Goal: Information Seeking & Learning: Learn about a topic

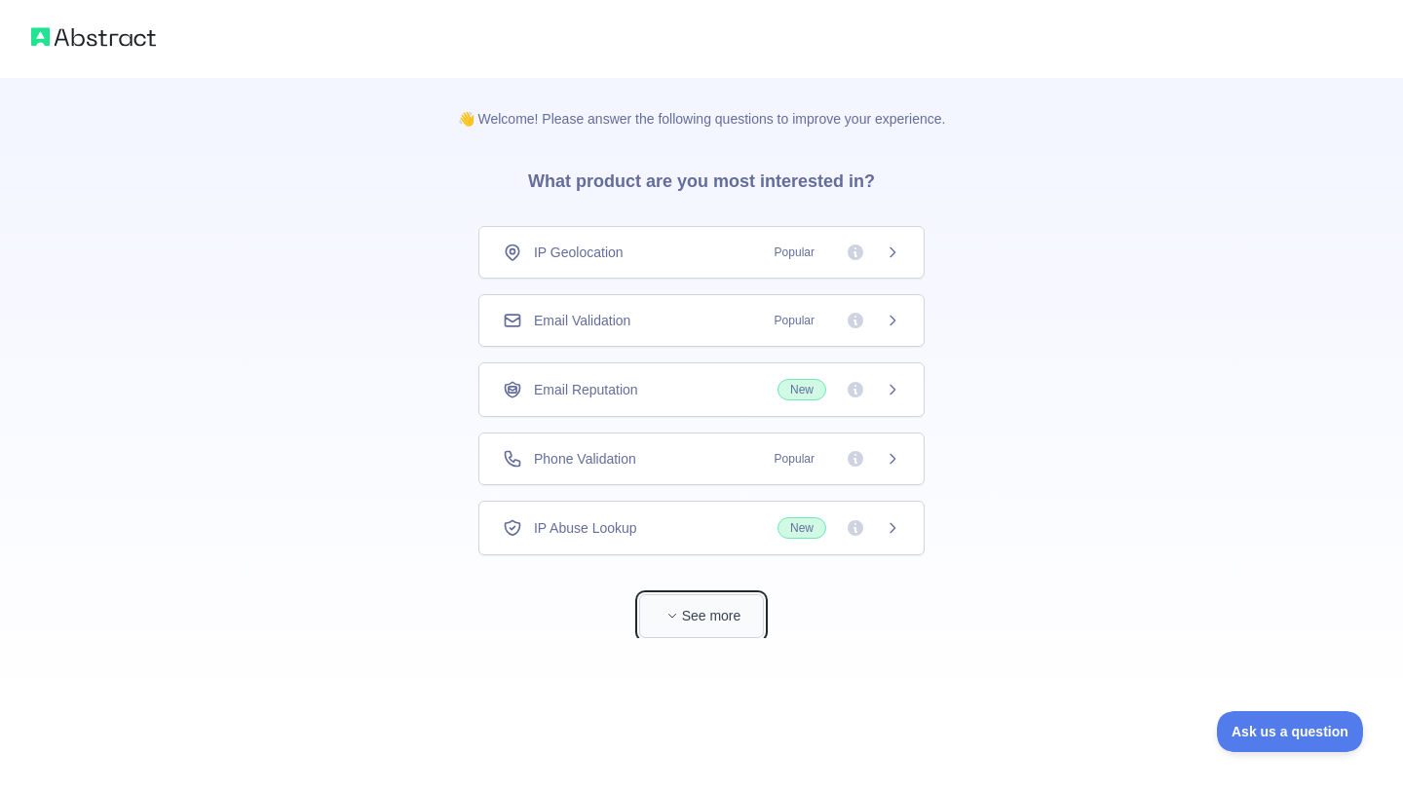
click at [692, 612] on button "See more" at bounding box center [701, 616] width 125 height 44
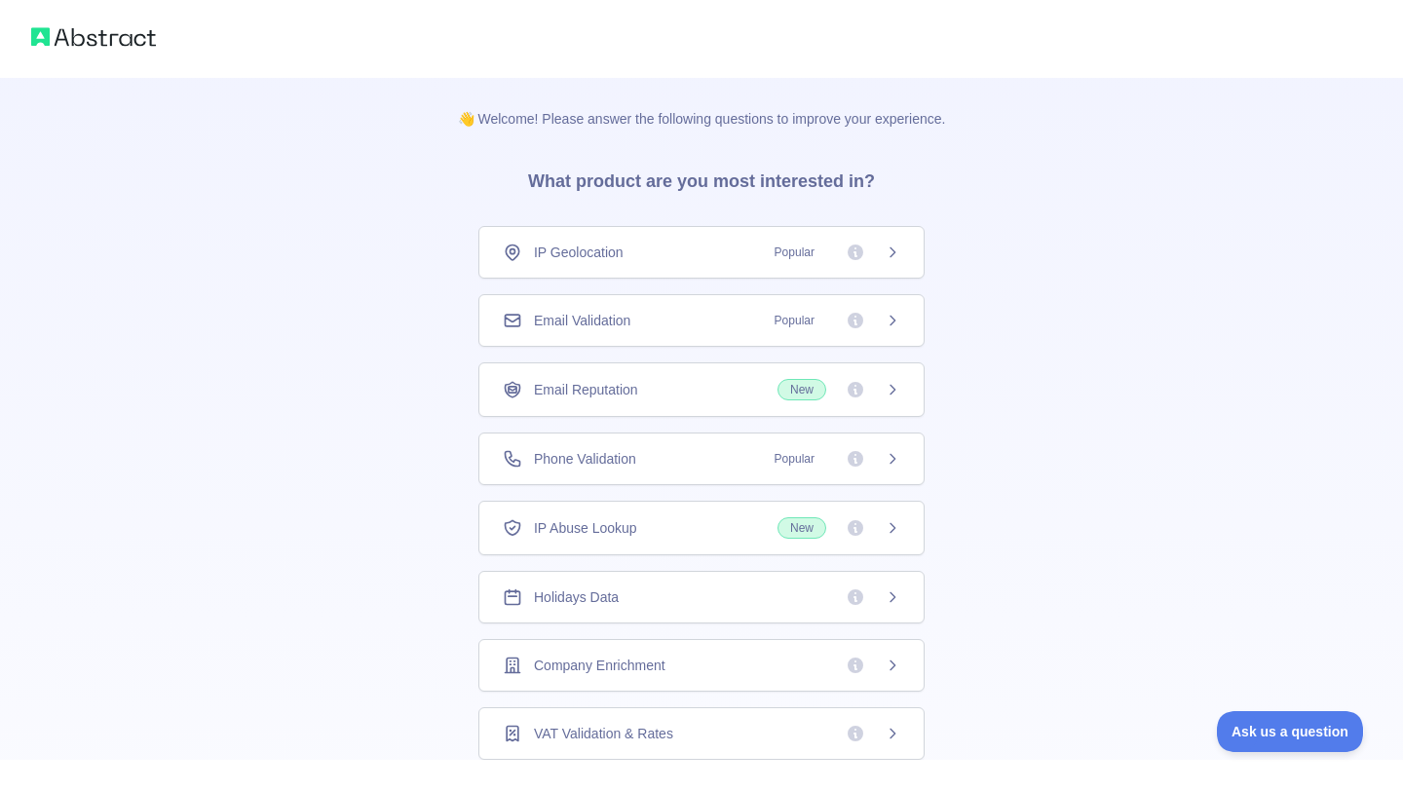
click at [894, 247] on icon at bounding box center [893, 253] width 16 height 16
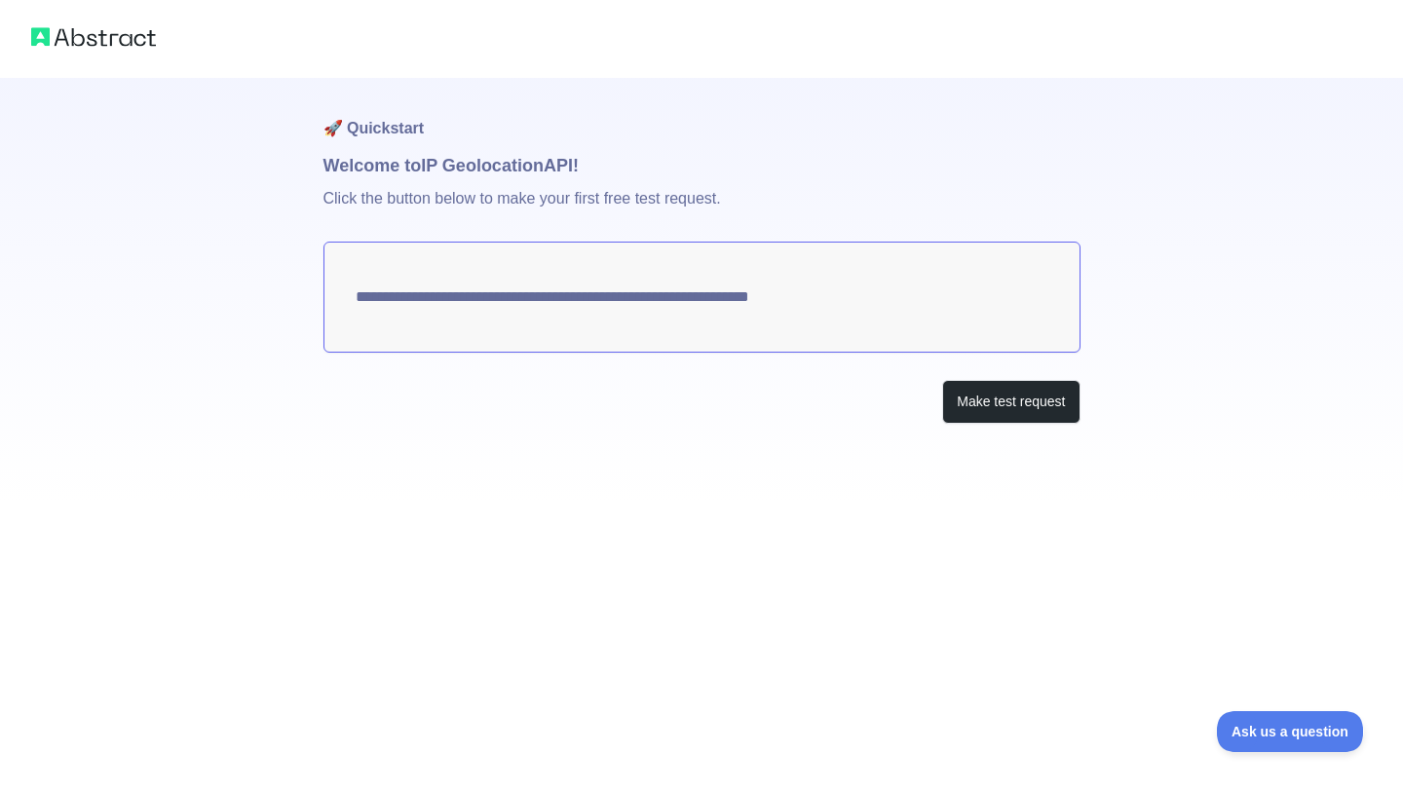
click at [693, 306] on textarea "**********" at bounding box center [701, 297] width 757 height 111
click at [983, 410] on button "Make test request" at bounding box center [1010, 402] width 137 height 44
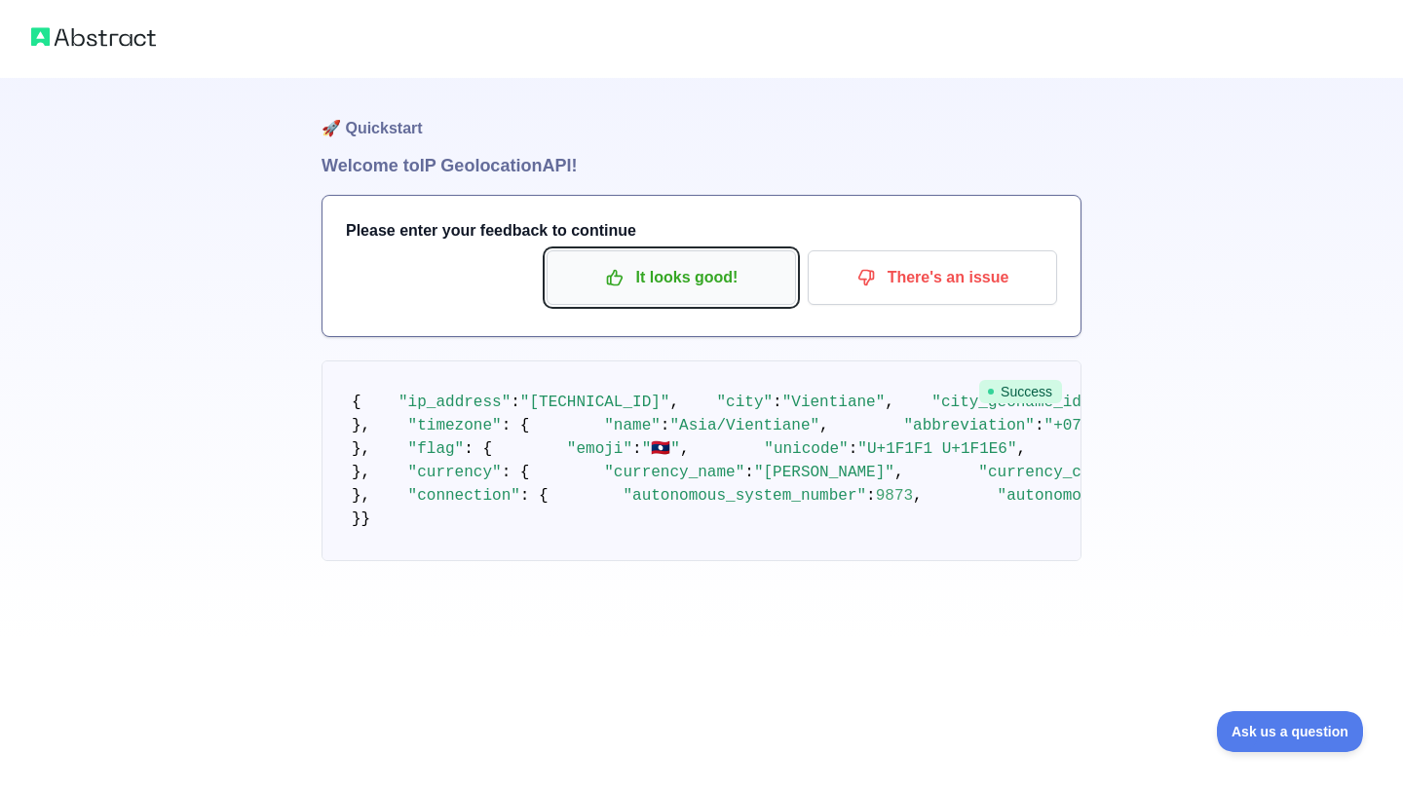
click at [713, 288] on p "It looks good!" at bounding box center [671, 277] width 220 height 33
click at [698, 284] on p "It looks good!" at bounding box center [671, 277] width 220 height 33
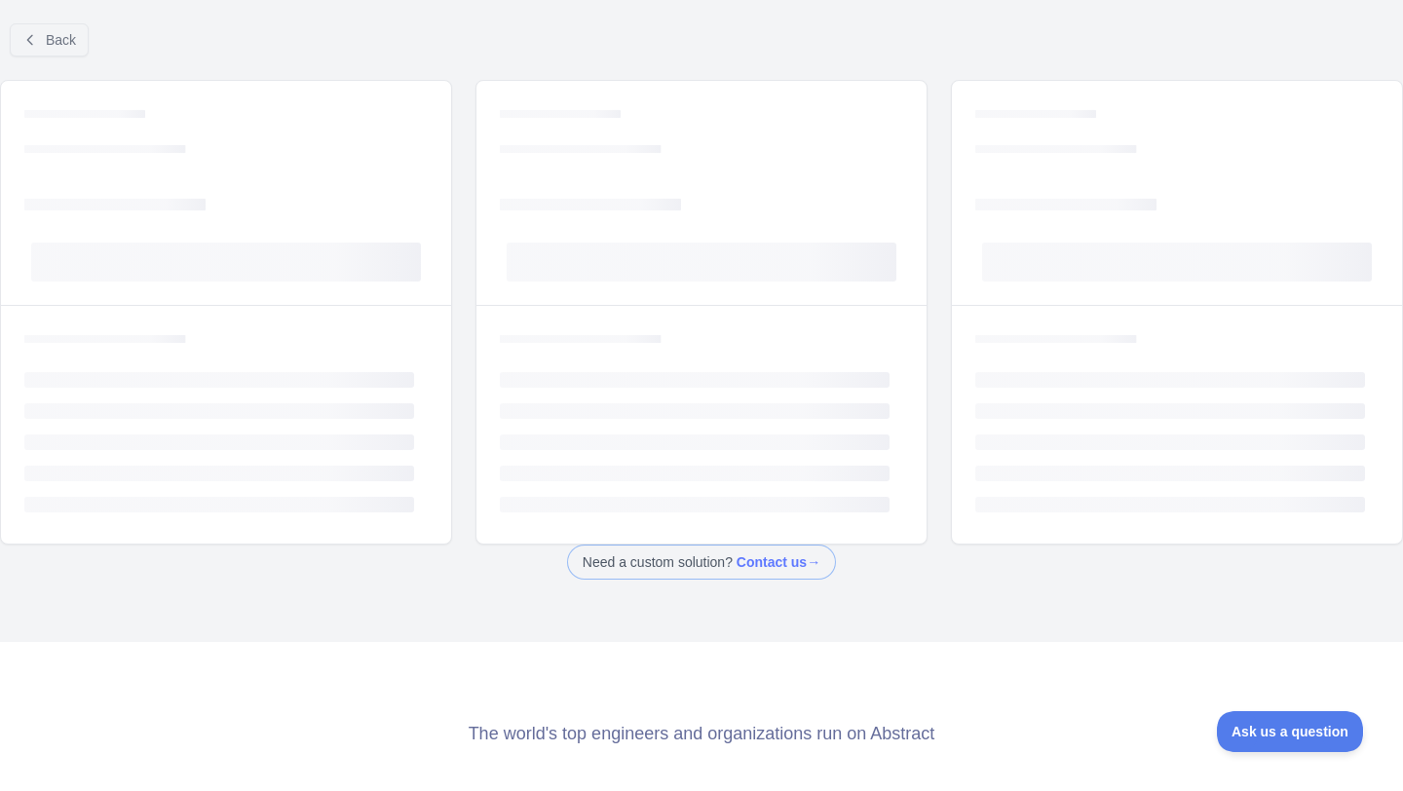
click at [775, 159] on div "Loading... Loading... Loading... Loading..." at bounding box center [701, 193] width 450 height 224
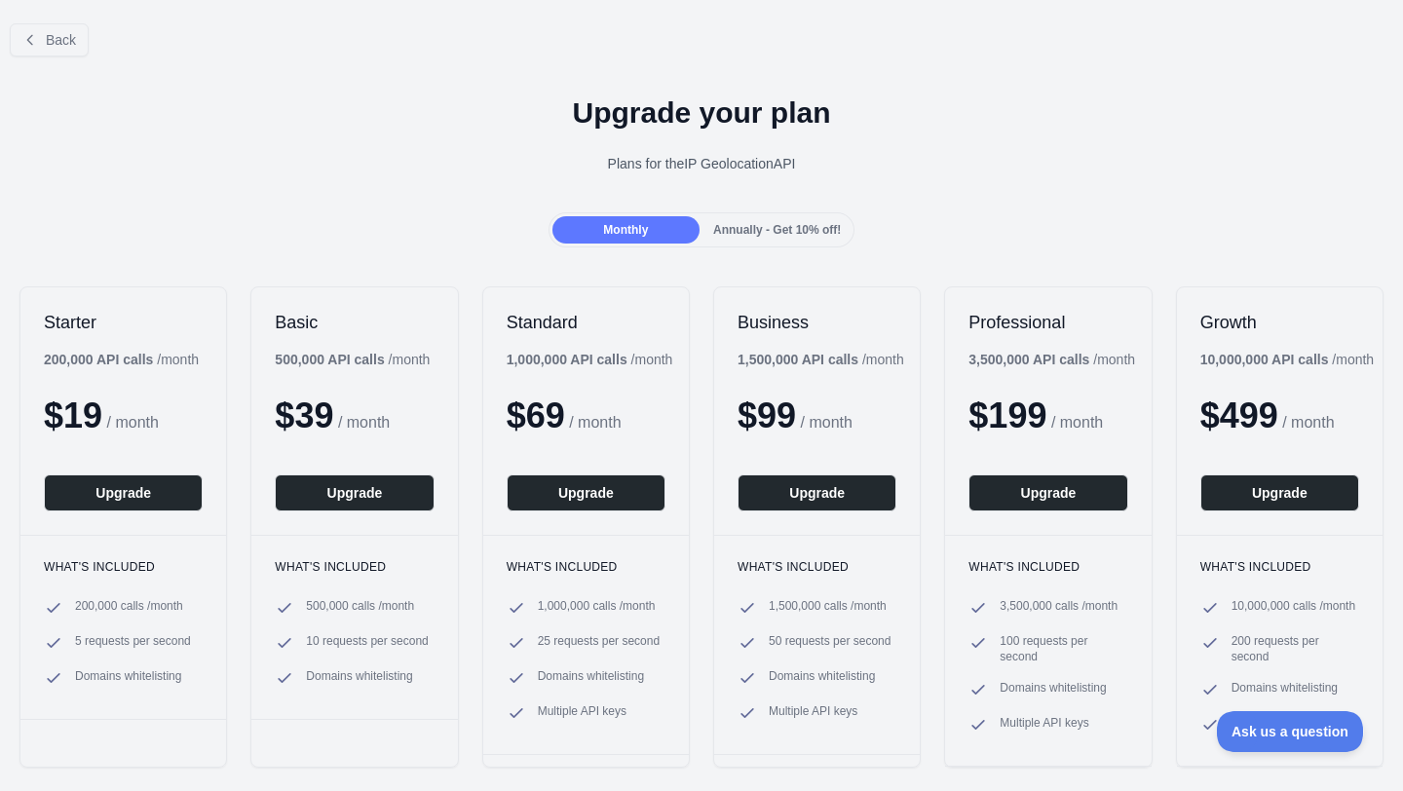
click at [755, 227] on span "Annually - Get 10% off!" at bounding box center [777, 230] width 128 height 14
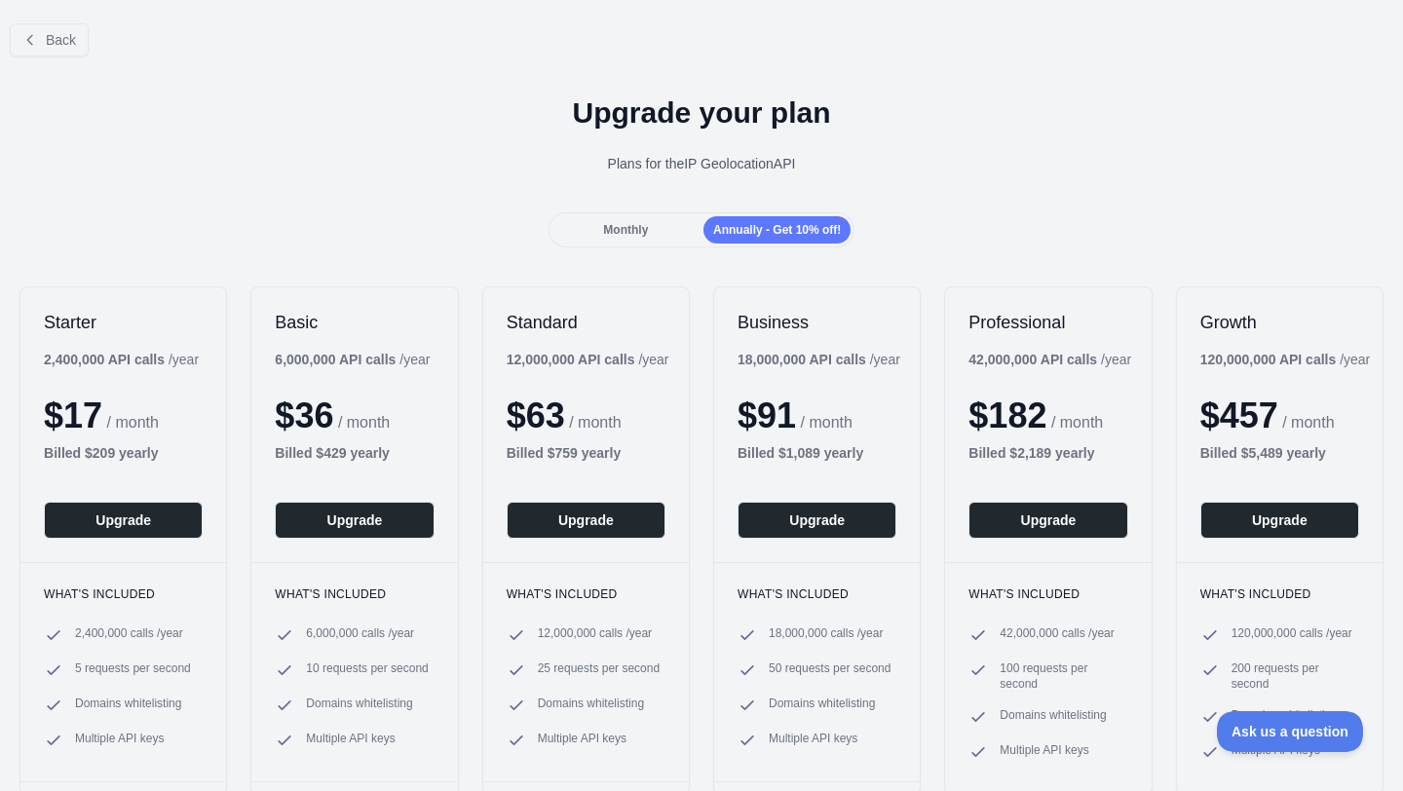
click at [686, 243] on div "Monthly" at bounding box center [625, 229] width 147 height 27
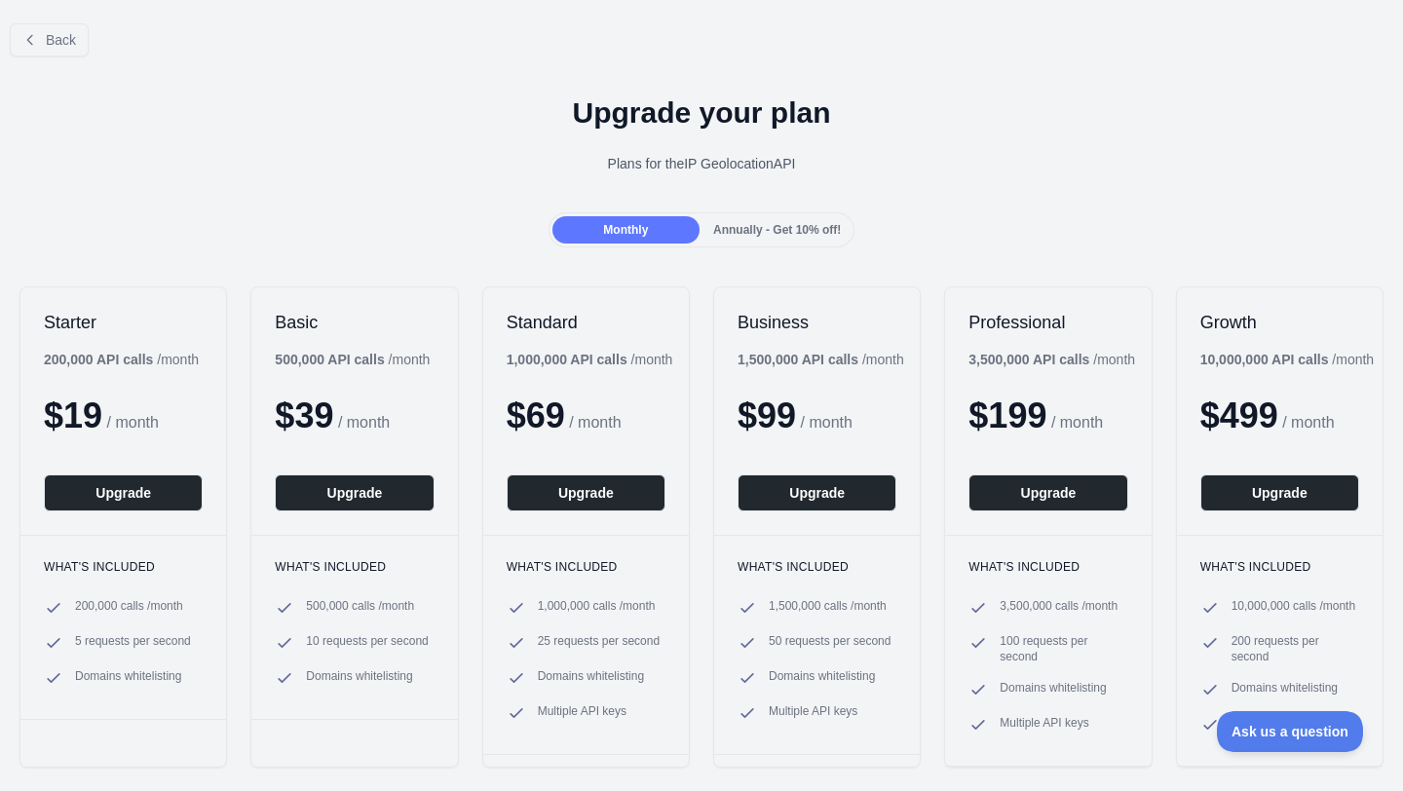
click at [736, 243] on div "Annually - Get 10% off!" at bounding box center [777, 229] width 147 height 27
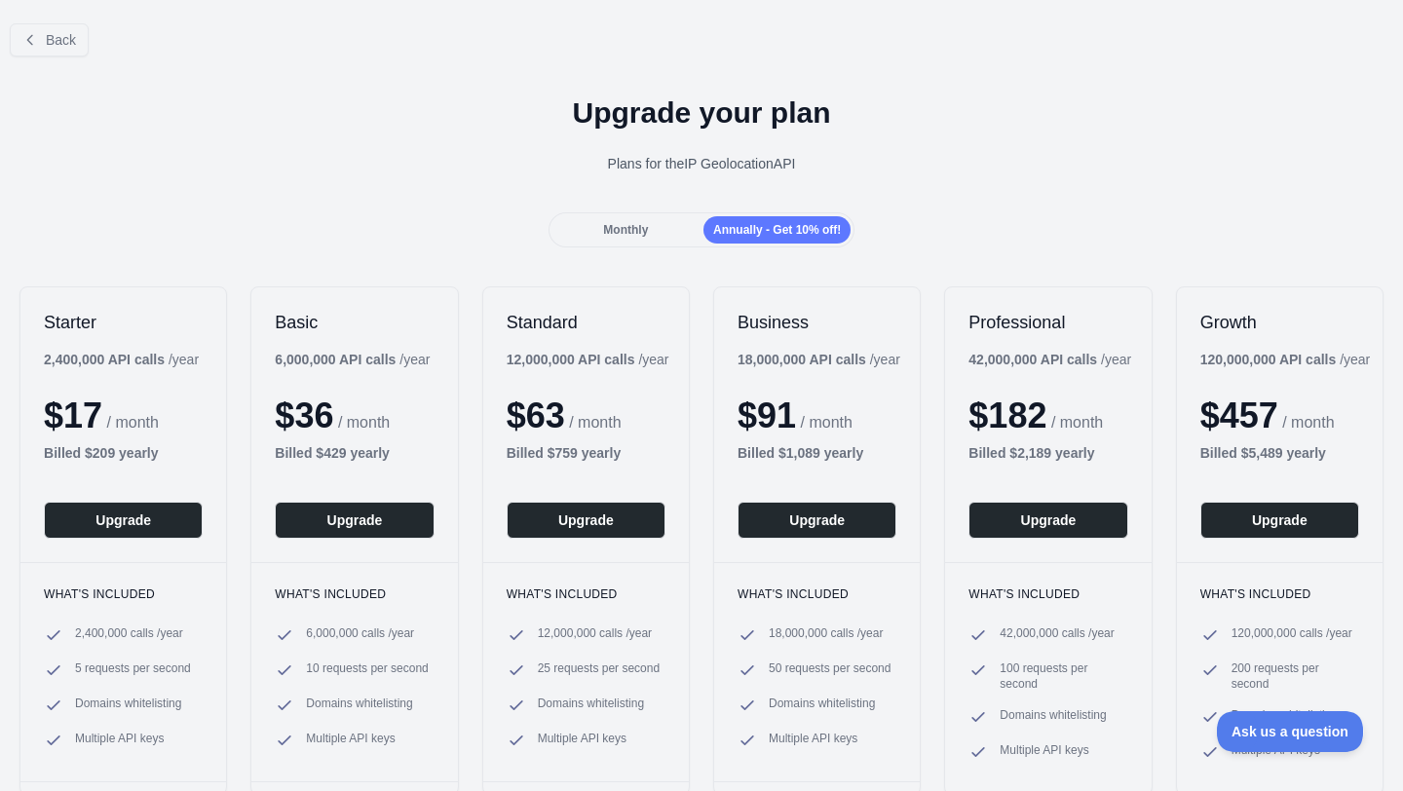
click at [638, 231] on span "Monthly" at bounding box center [625, 230] width 45 height 14
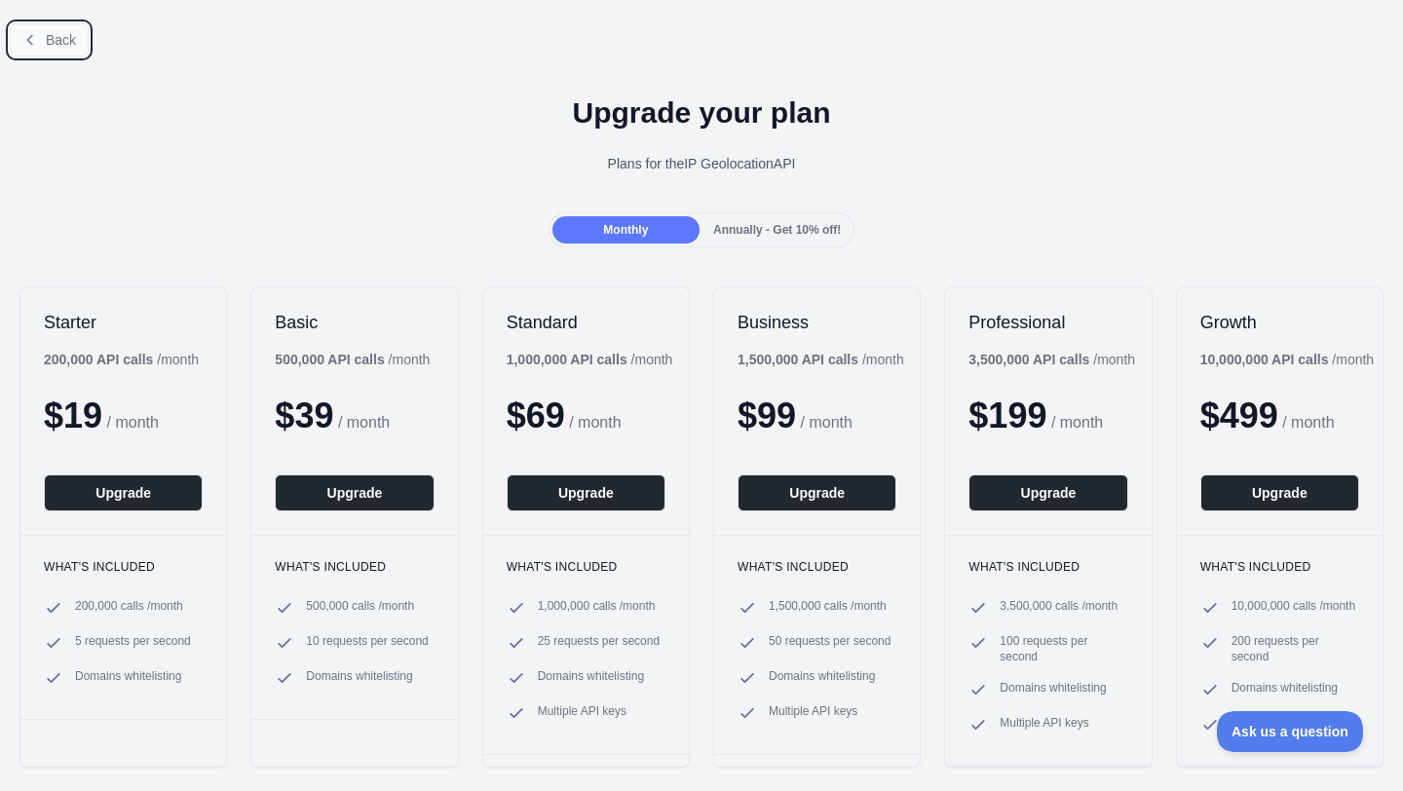
click at [71, 44] on span "Back" at bounding box center [61, 40] width 30 height 16
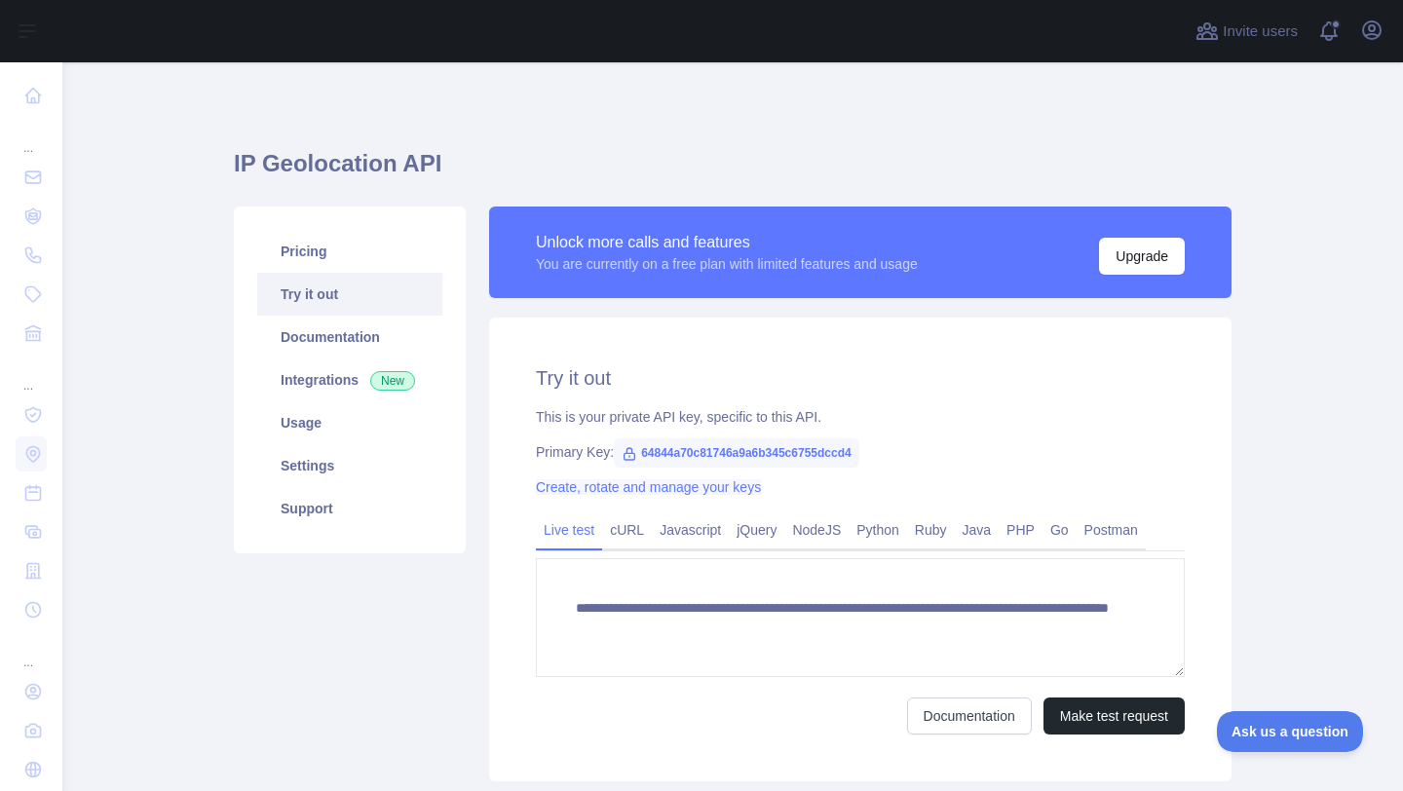
scroll to position [39, 0]
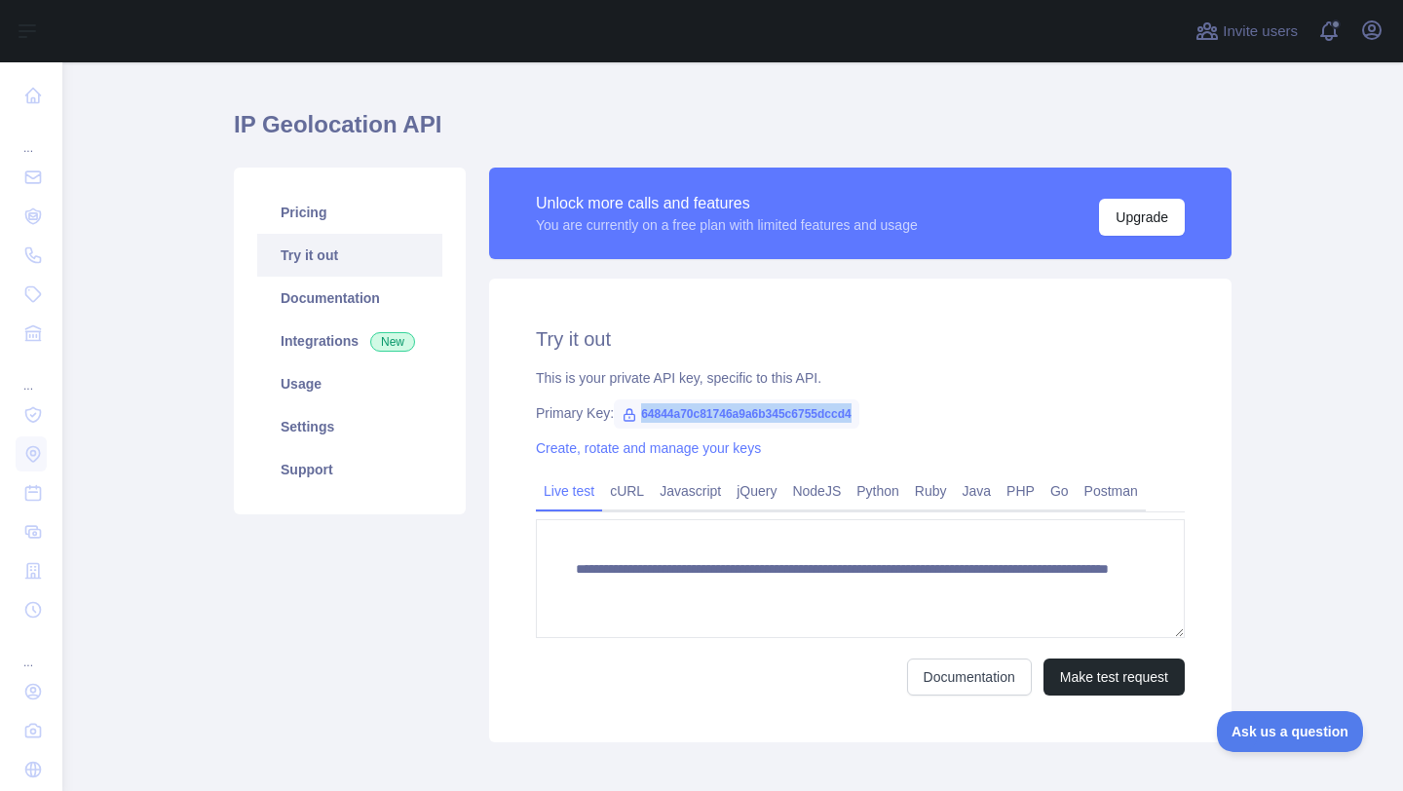
drag, startPoint x: 643, startPoint y: 411, endPoint x: 893, endPoint y: 412, distance: 249.4
click at [893, 412] on div "Primary Key: 64844a70c81746a9a6b345c6755dccd4" at bounding box center [860, 412] width 649 height 19
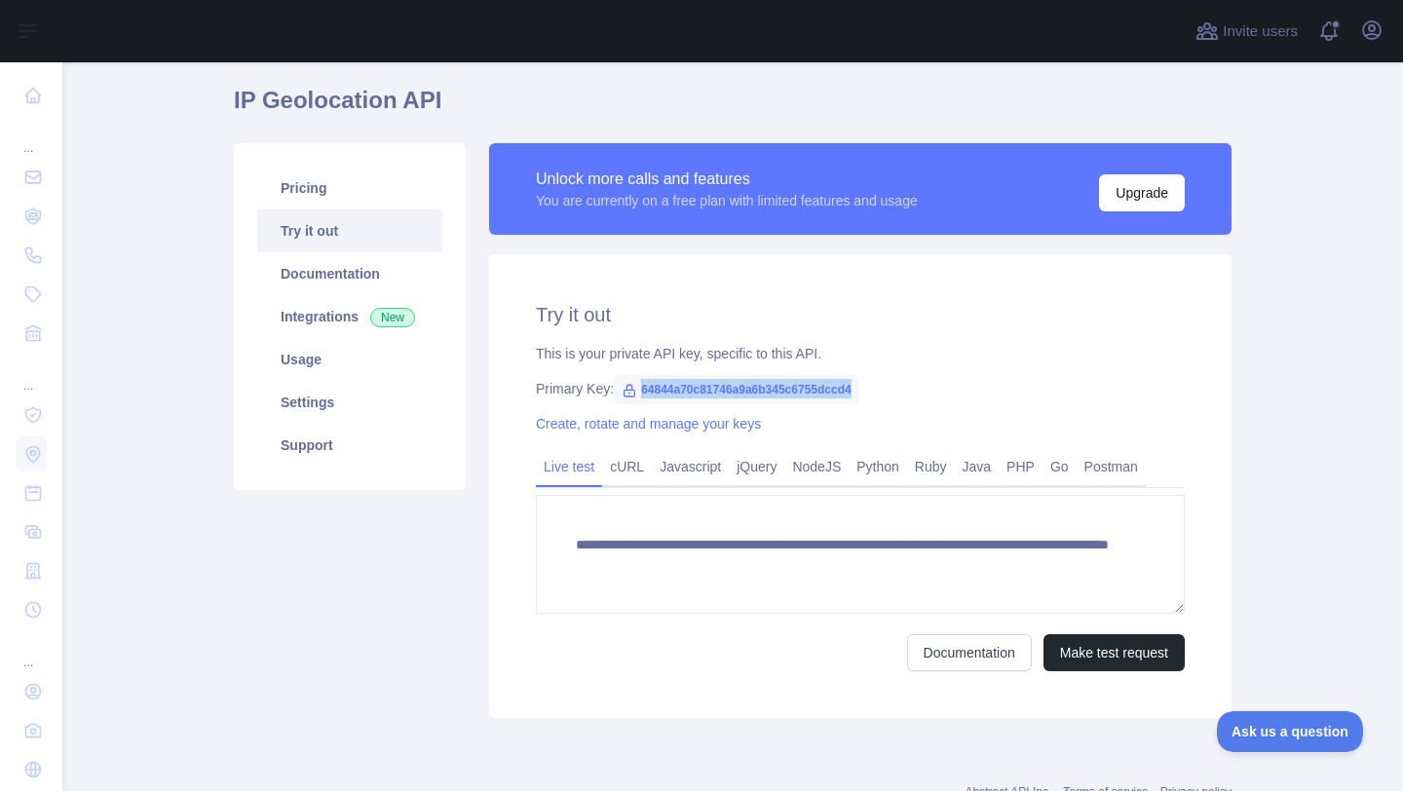
scroll to position [87, 0]
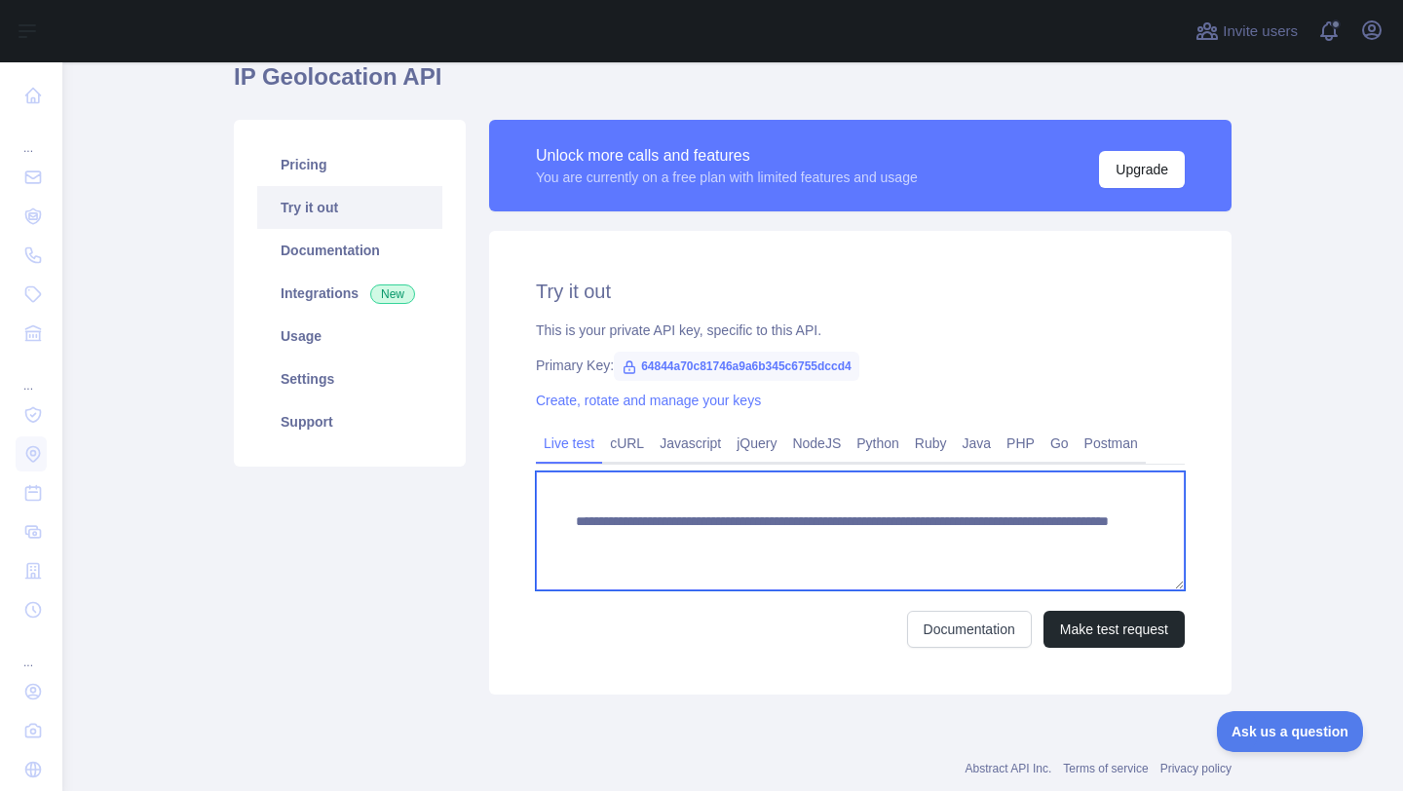
click at [714, 557] on textarea "**********" at bounding box center [860, 531] width 649 height 119
drag, startPoint x: 578, startPoint y: 521, endPoint x: 1077, endPoint y: 559, distance: 500.3
click at [1077, 559] on textarea "**********" at bounding box center [860, 531] width 649 height 119
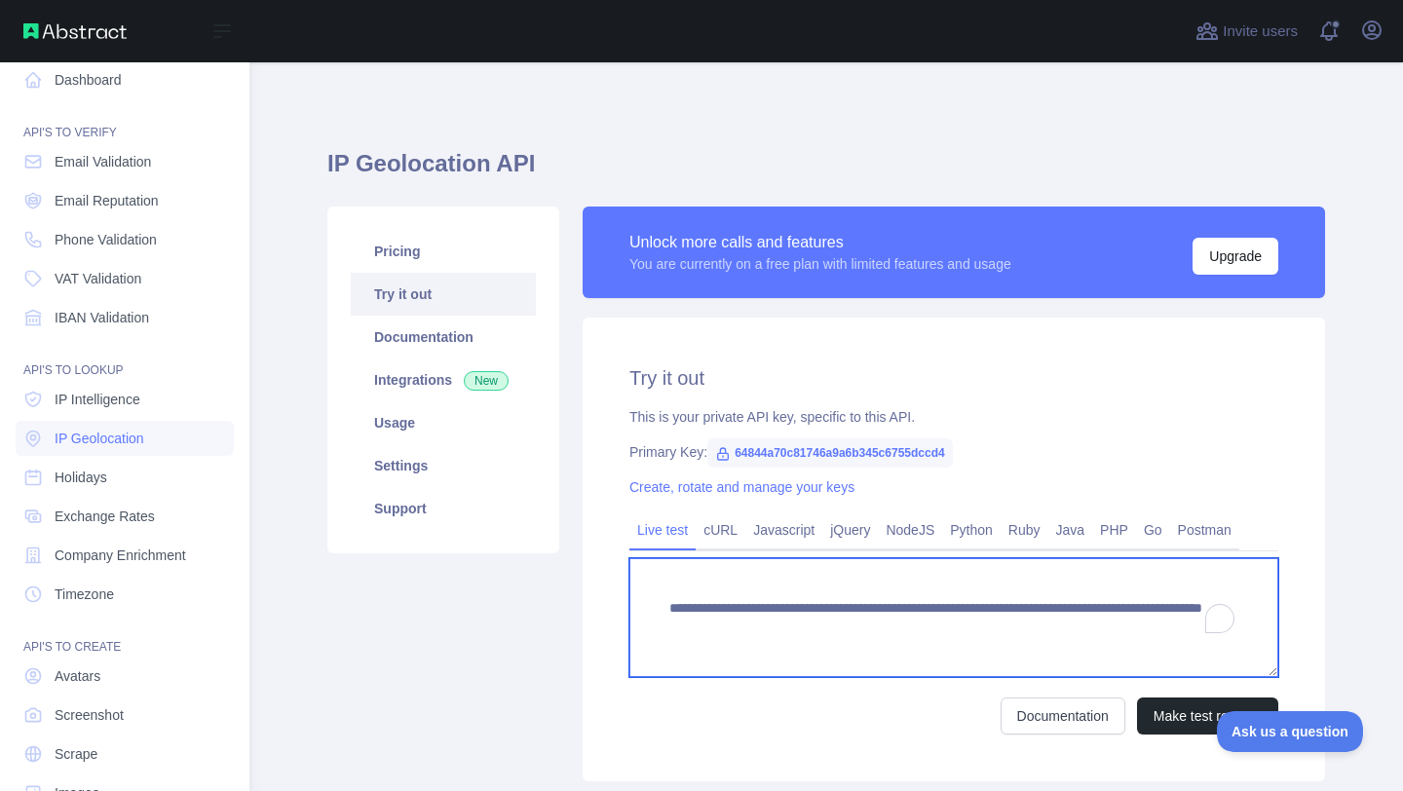
scroll to position [0, 0]
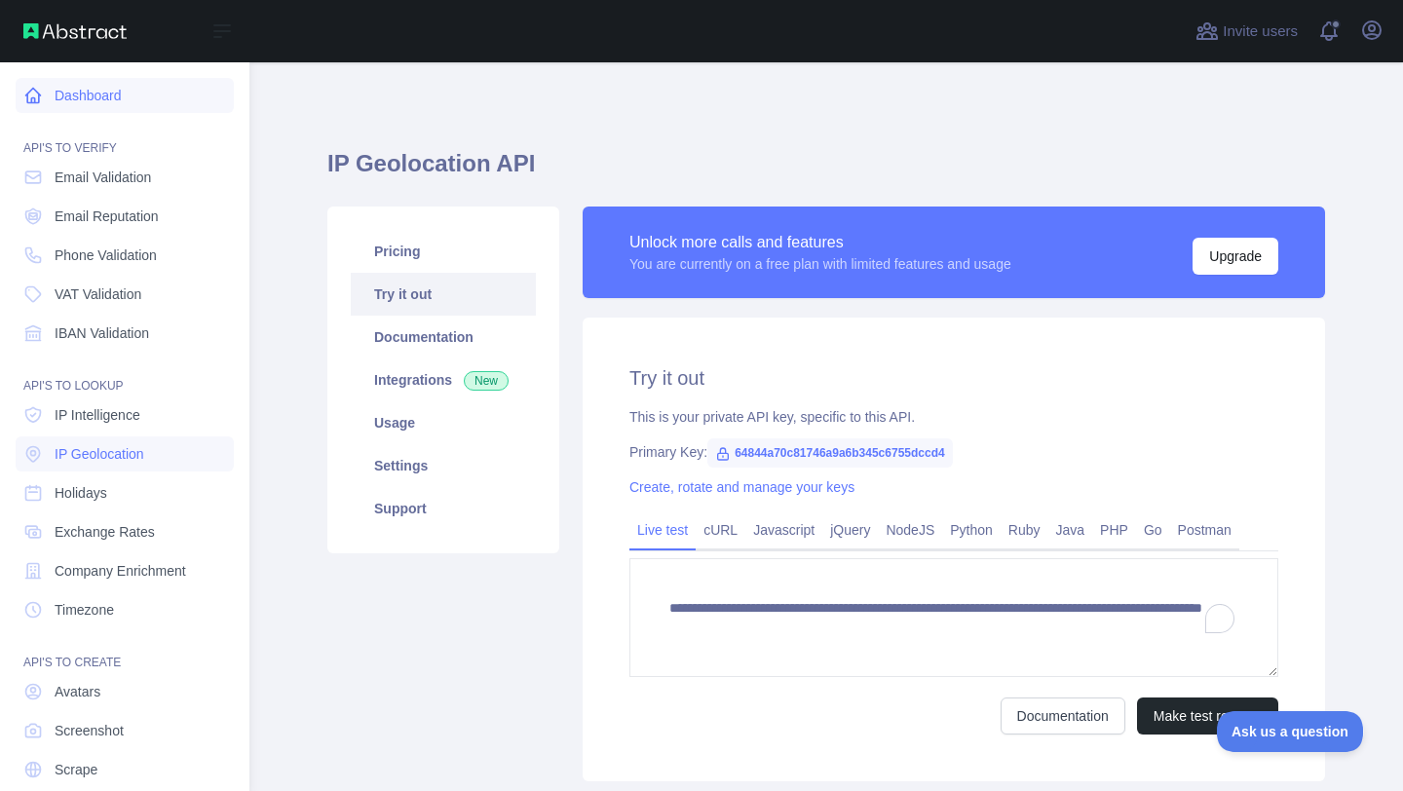
click at [146, 91] on link "Dashboard" at bounding box center [125, 95] width 218 height 35
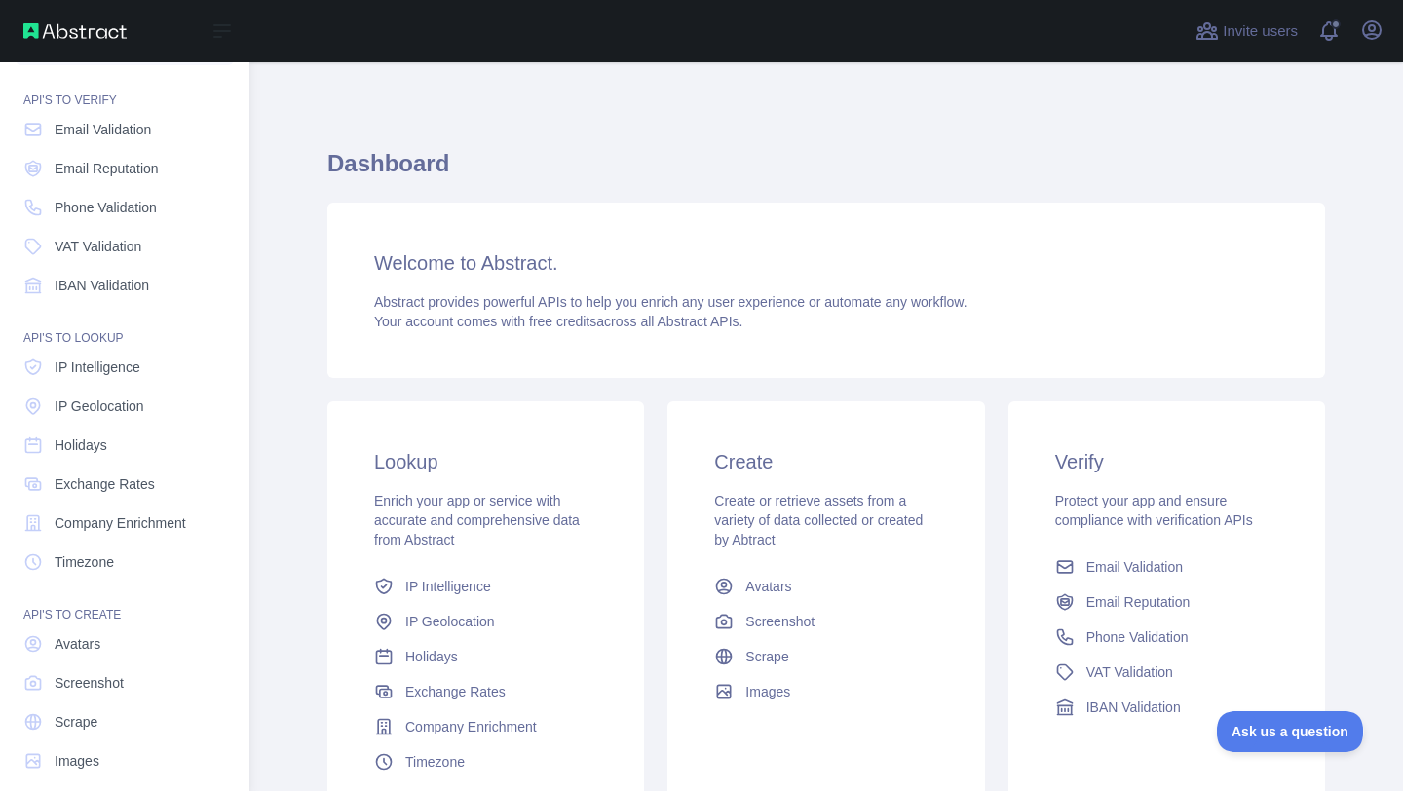
scroll to position [66, 0]
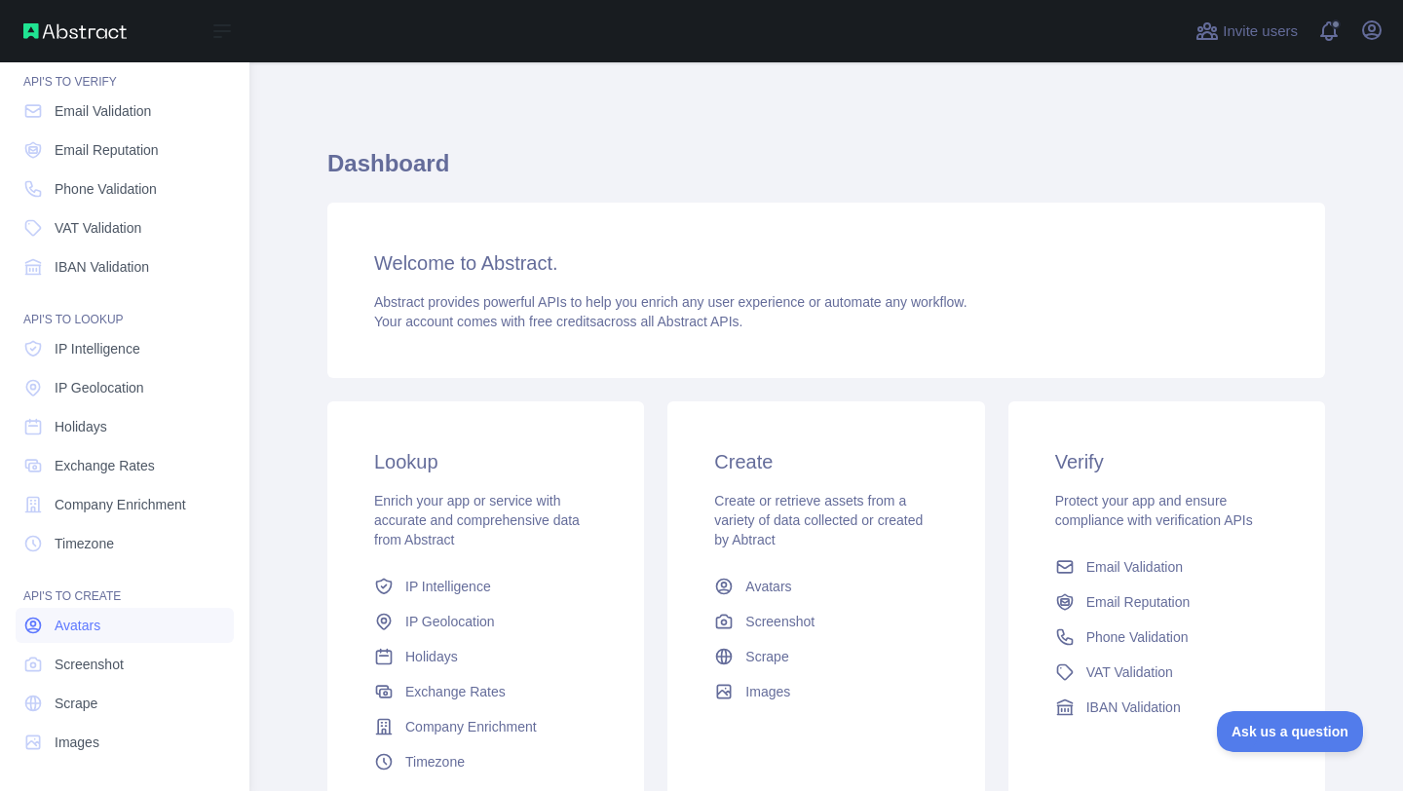
click at [82, 627] on span "Avatars" at bounding box center [78, 625] width 46 height 19
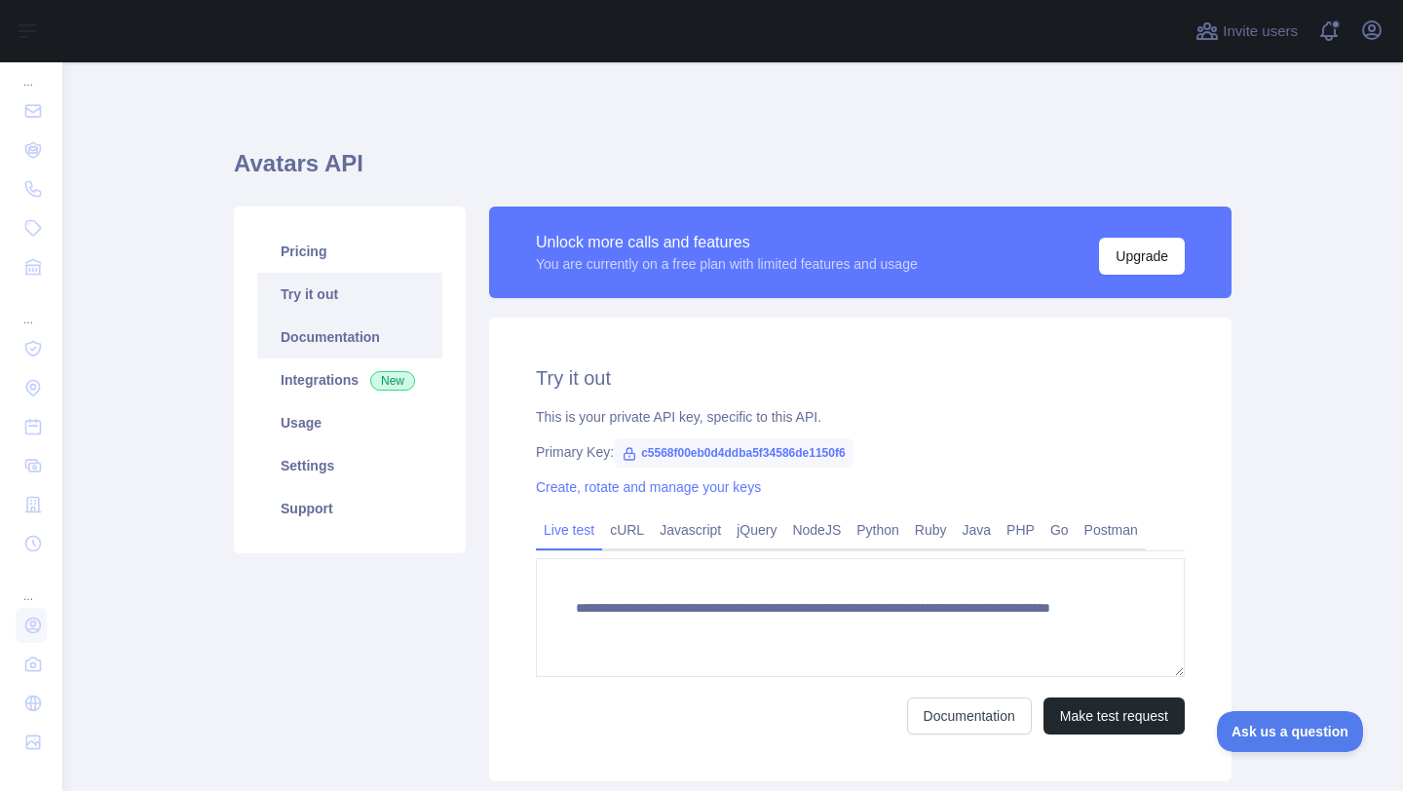
click at [334, 349] on link "Documentation" at bounding box center [349, 337] width 185 height 43
click at [357, 415] on link "Usage" at bounding box center [349, 422] width 185 height 43
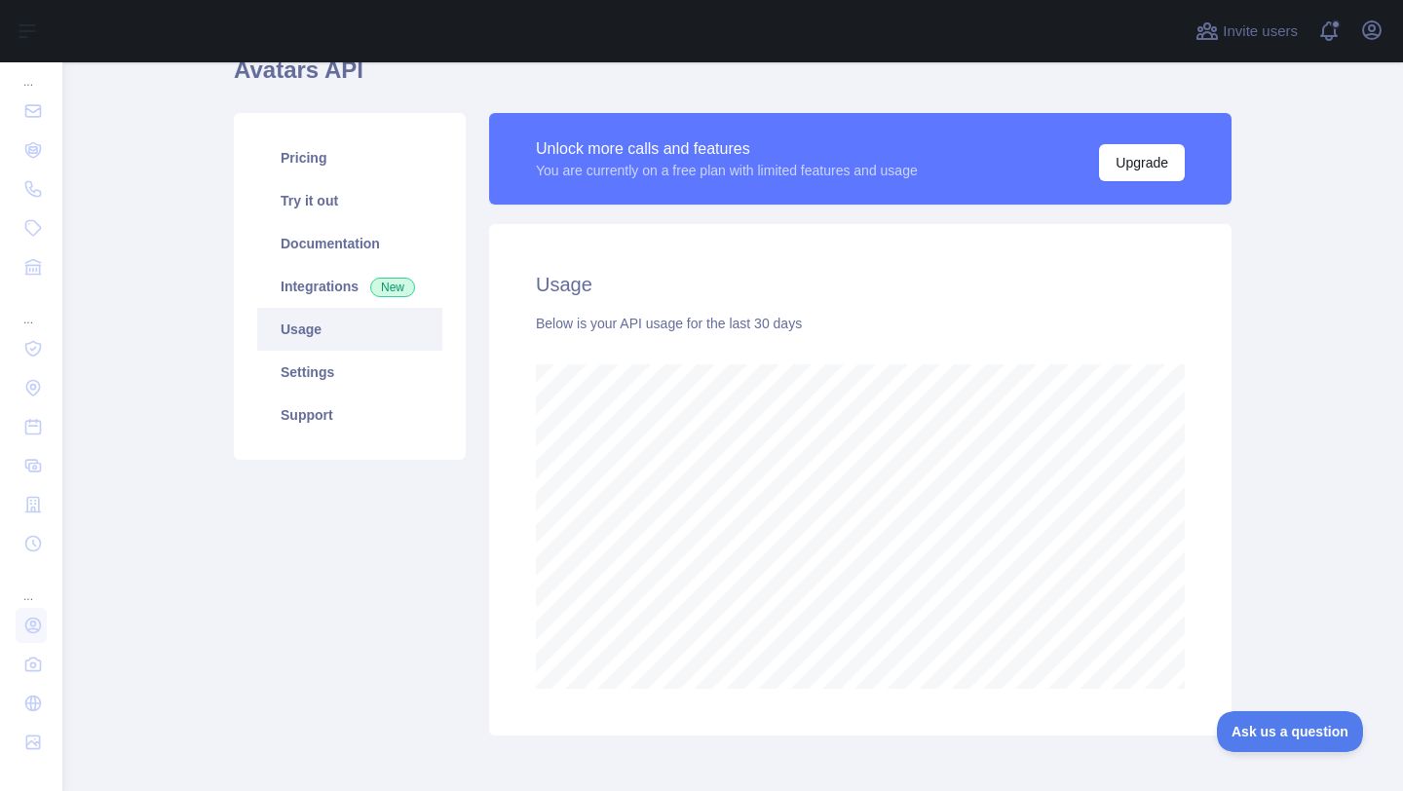
scroll to position [38, 0]
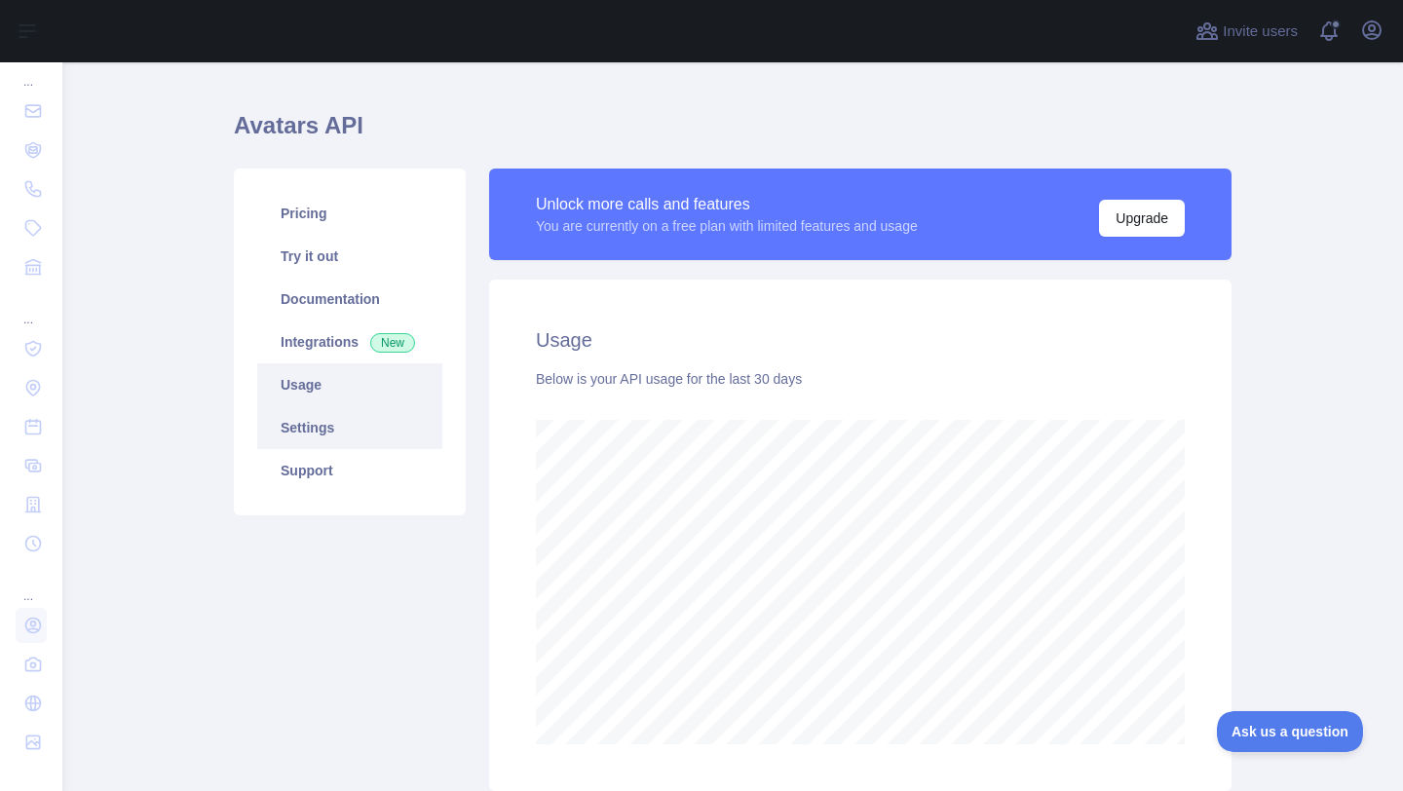
click at [360, 442] on link "Settings" at bounding box center [349, 427] width 185 height 43
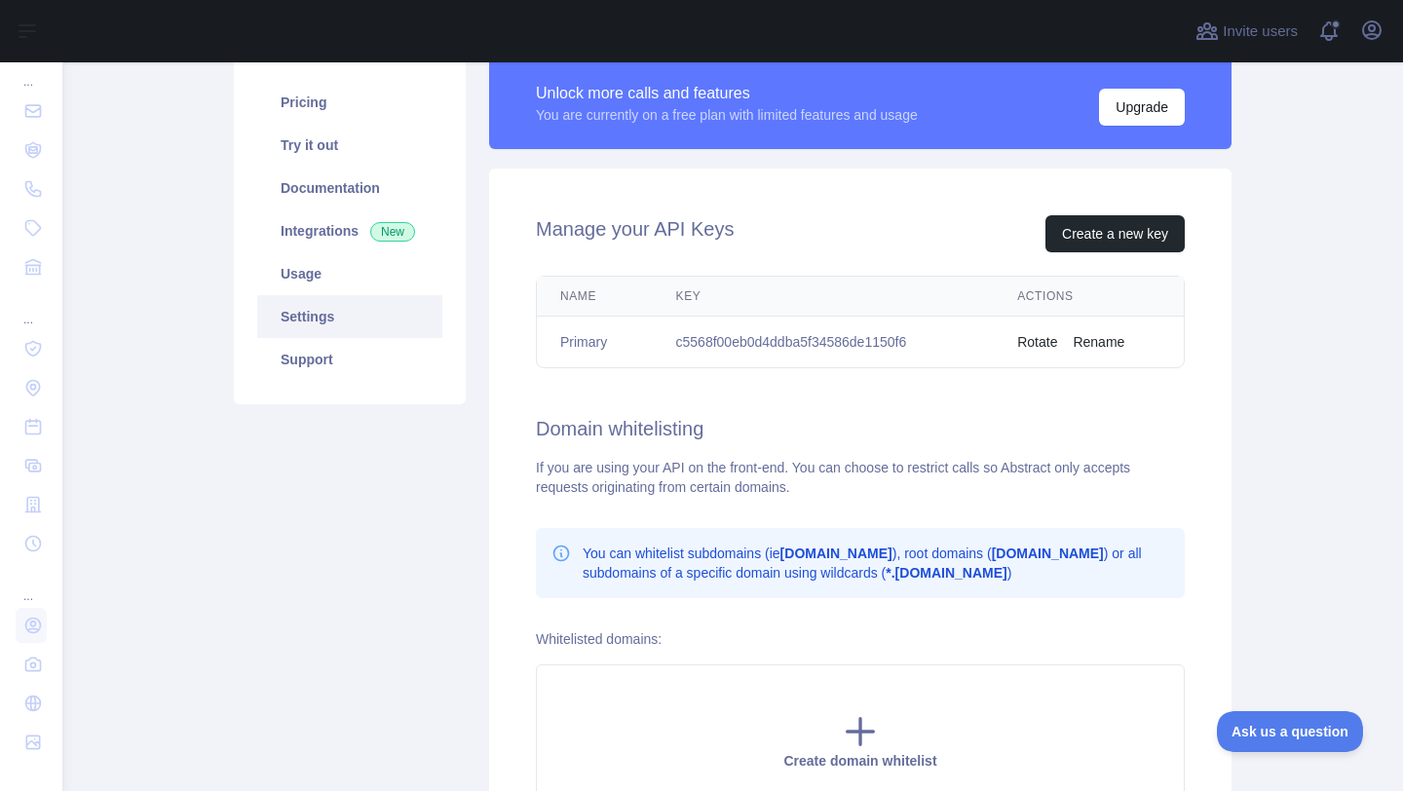
scroll to position [102, 0]
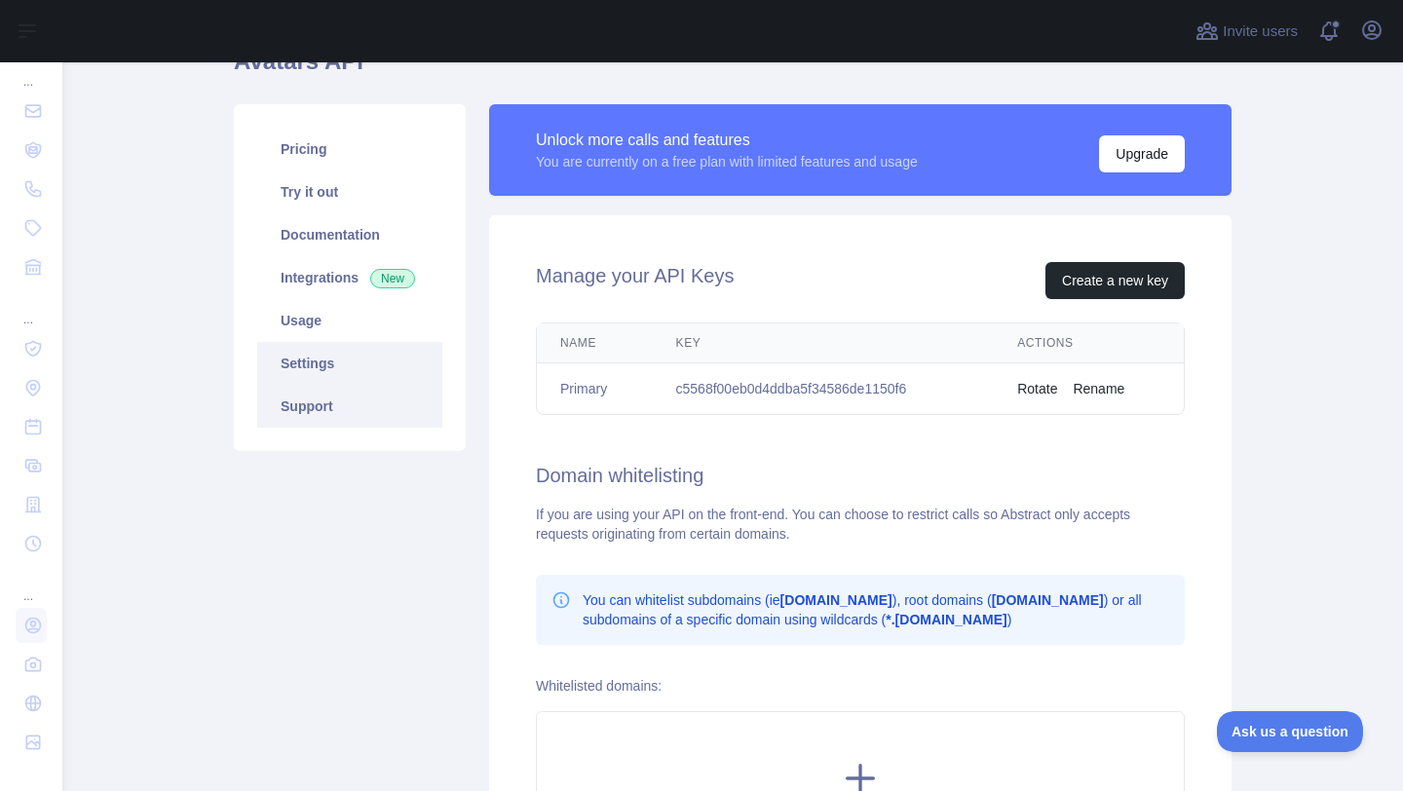
click at [351, 401] on link "Support" at bounding box center [349, 406] width 185 height 43
